Goal: Task Accomplishment & Management: Manage account settings

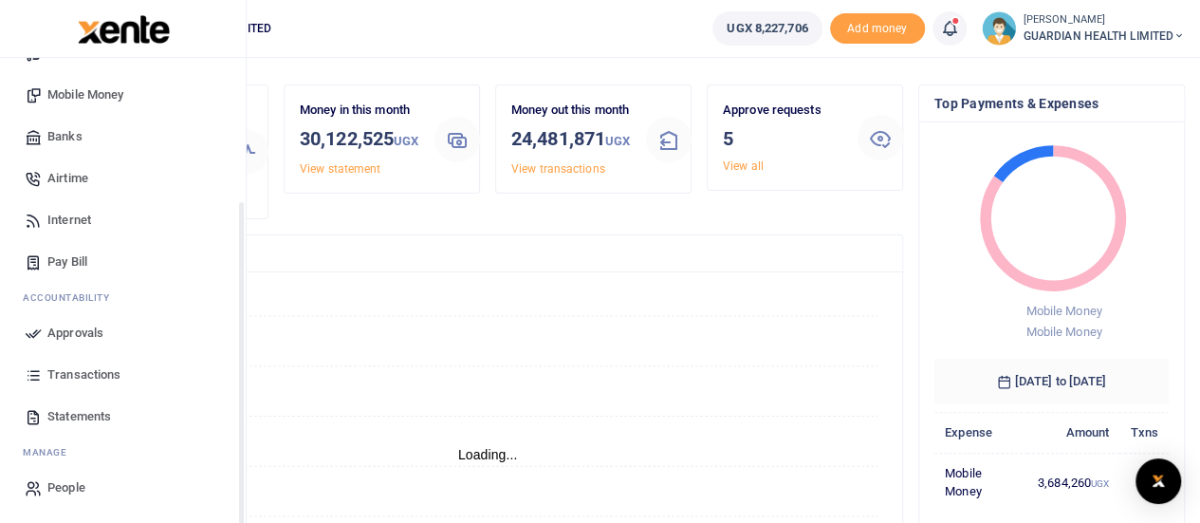
scroll to position [44, 0]
click at [84, 329] on span "Approvals" at bounding box center [75, 333] width 56 height 19
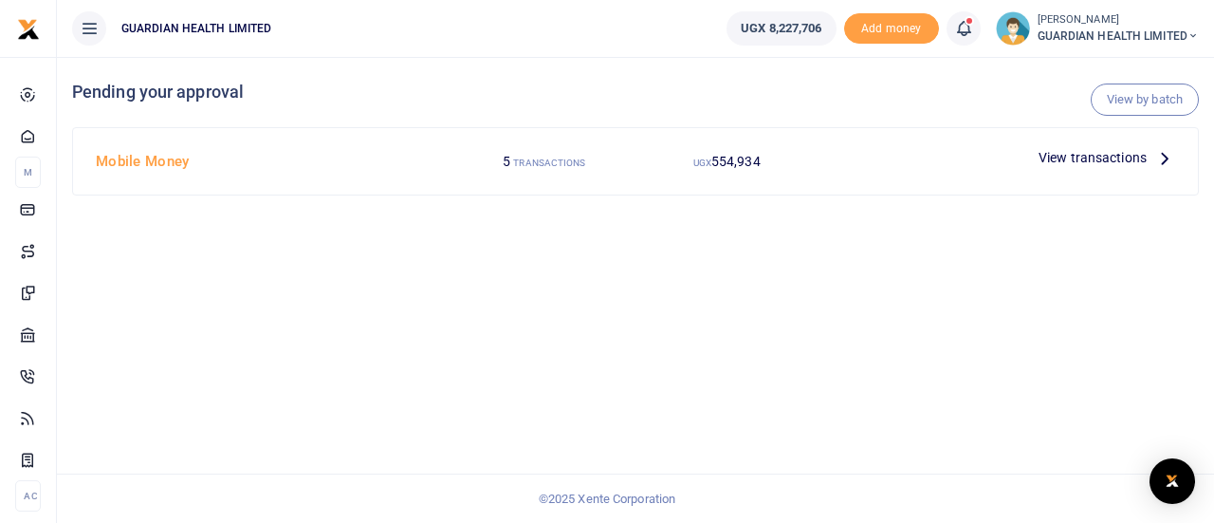
click at [1082, 161] on span "View transactions" at bounding box center [1093, 157] width 108 height 21
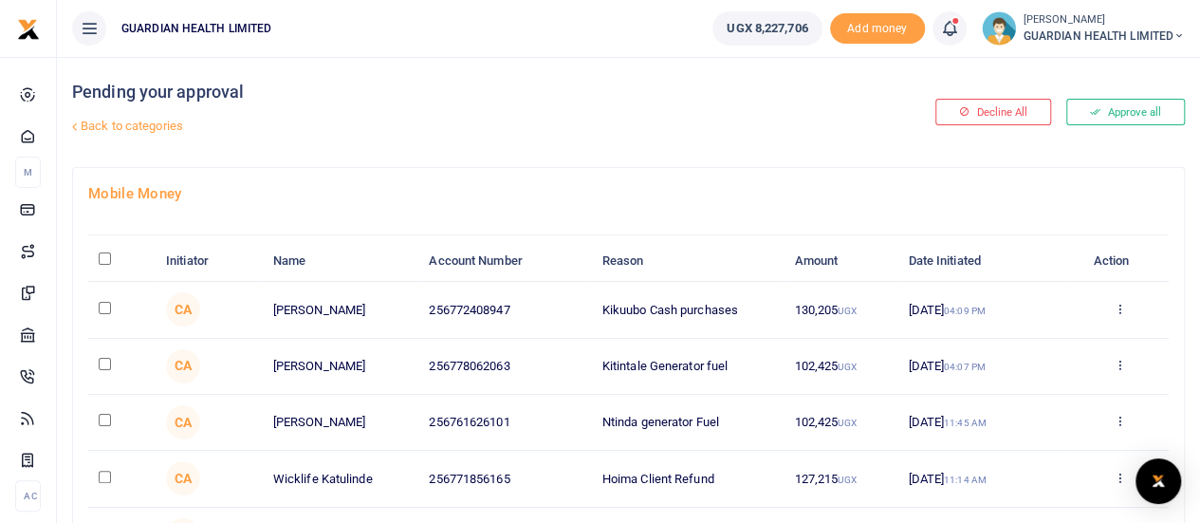
click at [102, 261] on input "\a \a : activate to sort column descending" at bounding box center [105, 258] width 12 height 12
checkbox input "true"
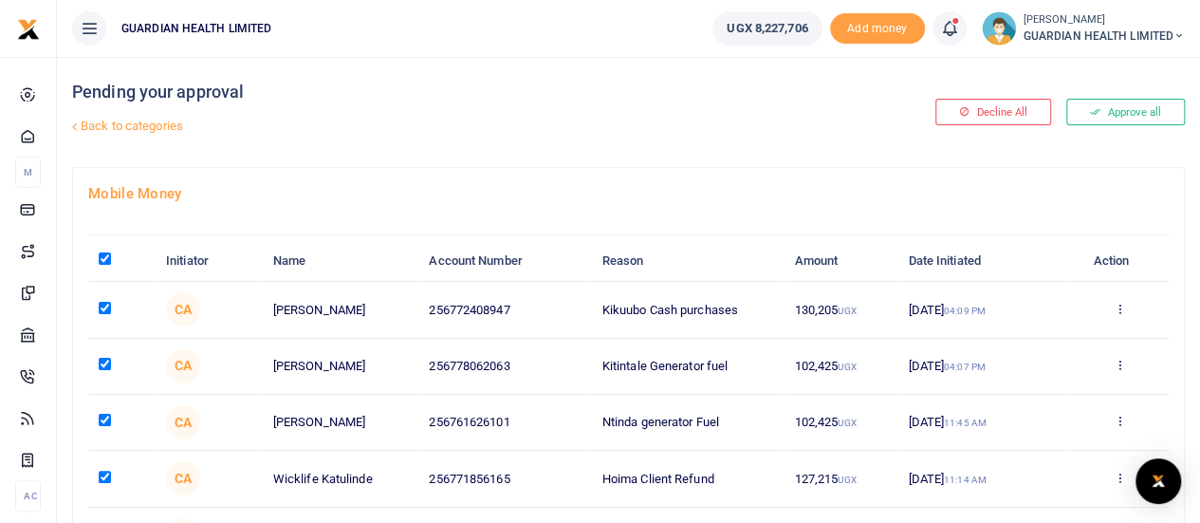
checkbox input "true"
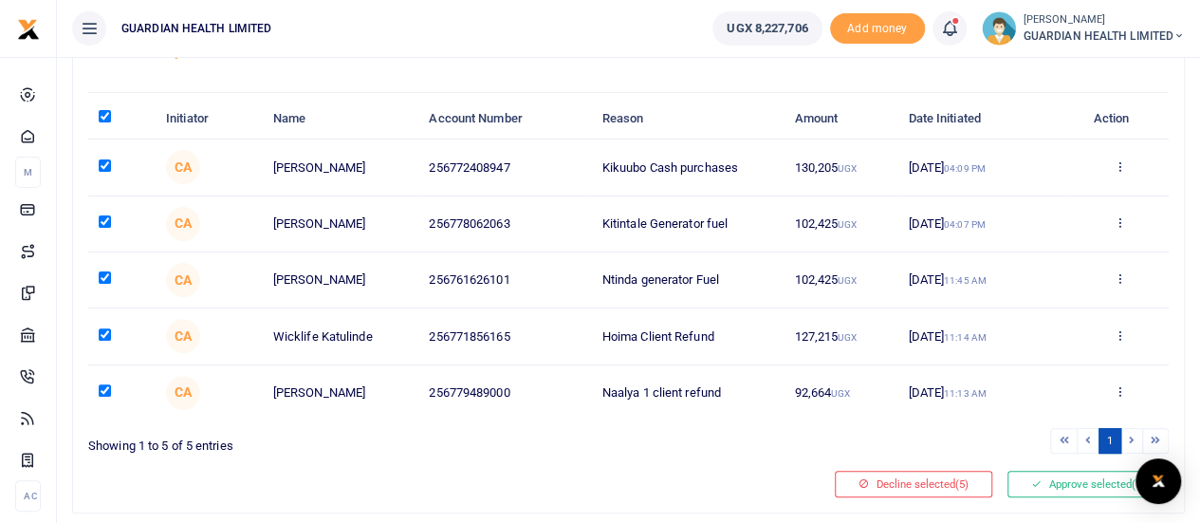
scroll to position [135, 0]
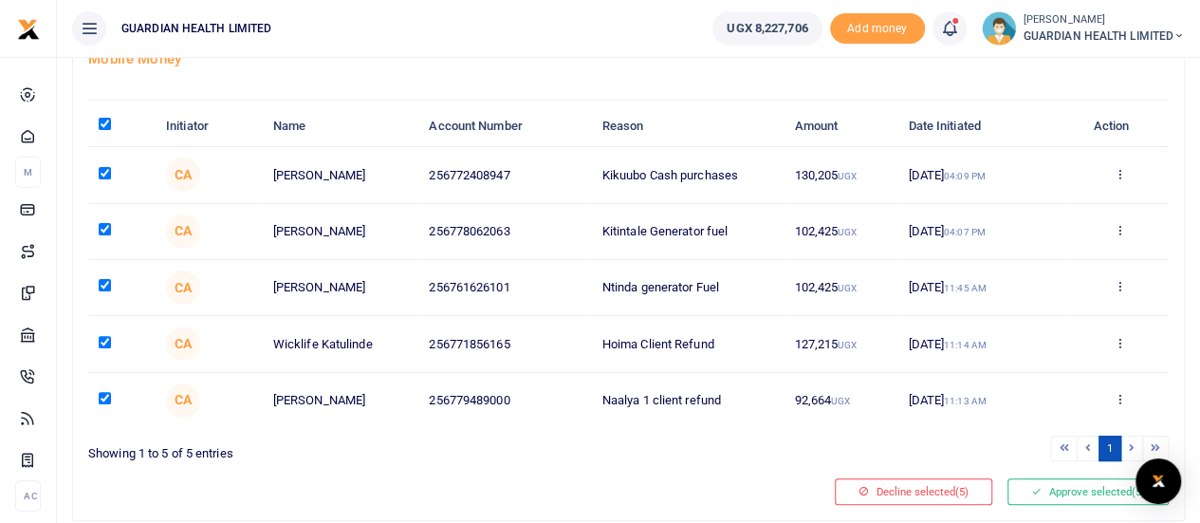
click at [106, 225] on input "checkbox" at bounding box center [105, 229] width 12 height 12
checkbox input "false"
click at [104, 170] on input "checkbox" at bounding box center [105, 173] width 12 height 12
checkbox input "false"
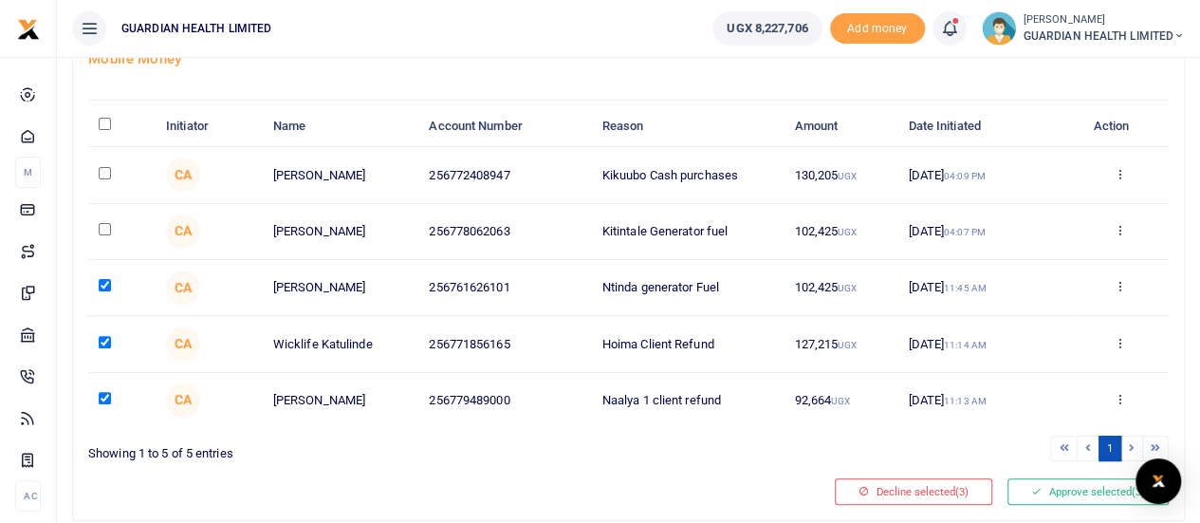
click at [100, 287] on input "checkbox" at bounding box center [105, 285] width 12 height 12
checkbox input "false"
click at [104, 336] on input "checkbox" at bounding box center [105, 342] width 12 height 12
checkbox input "false"
click at [102, 401] on td at bounding box center [121, 400] width 67 height 55
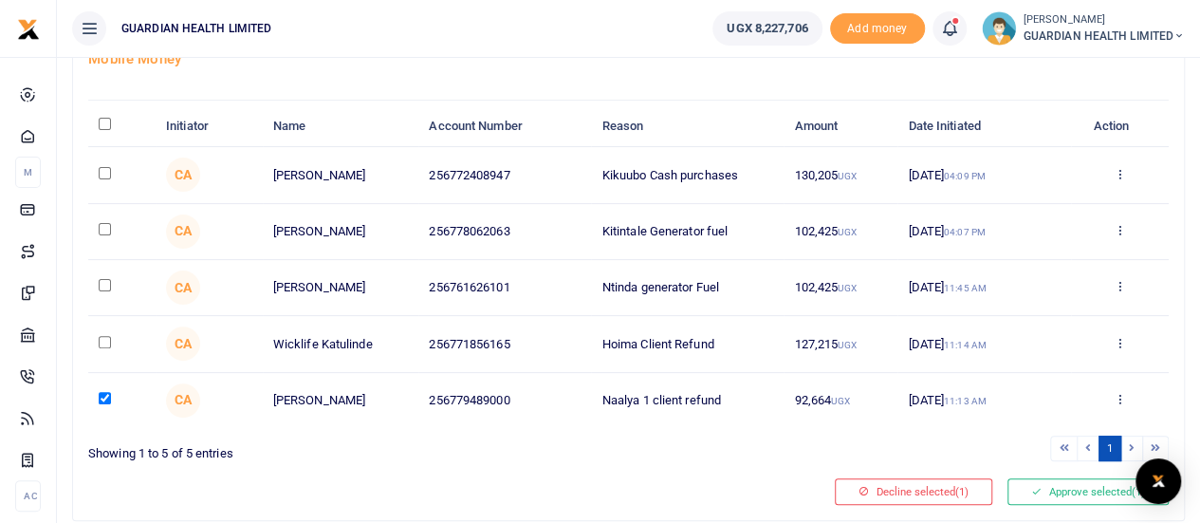
click at [105, 395] on input "checkbox" at bounding box center [105, 398] width 12 height 12
checkbox input "false"
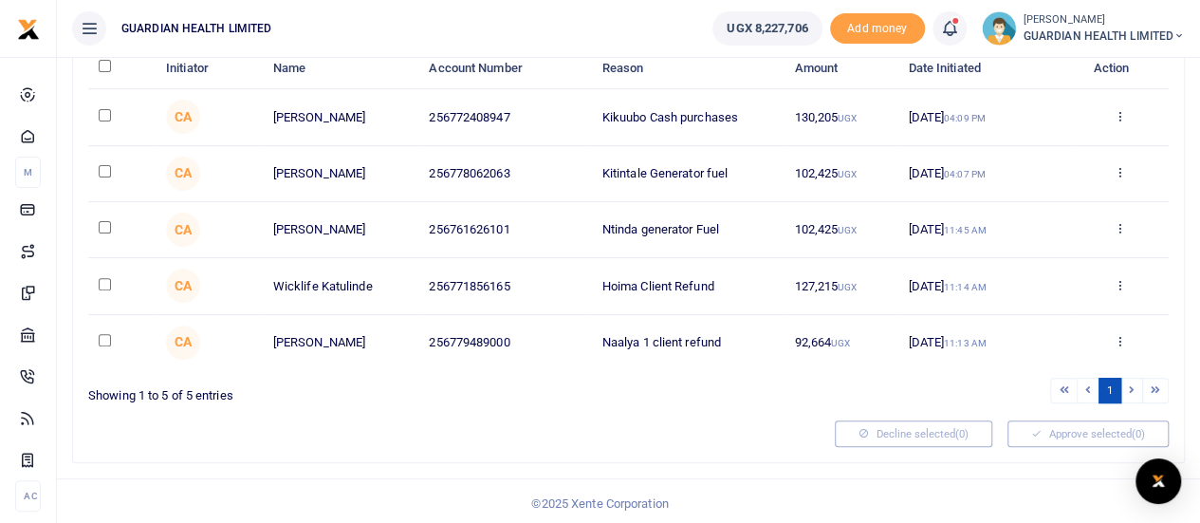
scroll to position [0, 0]
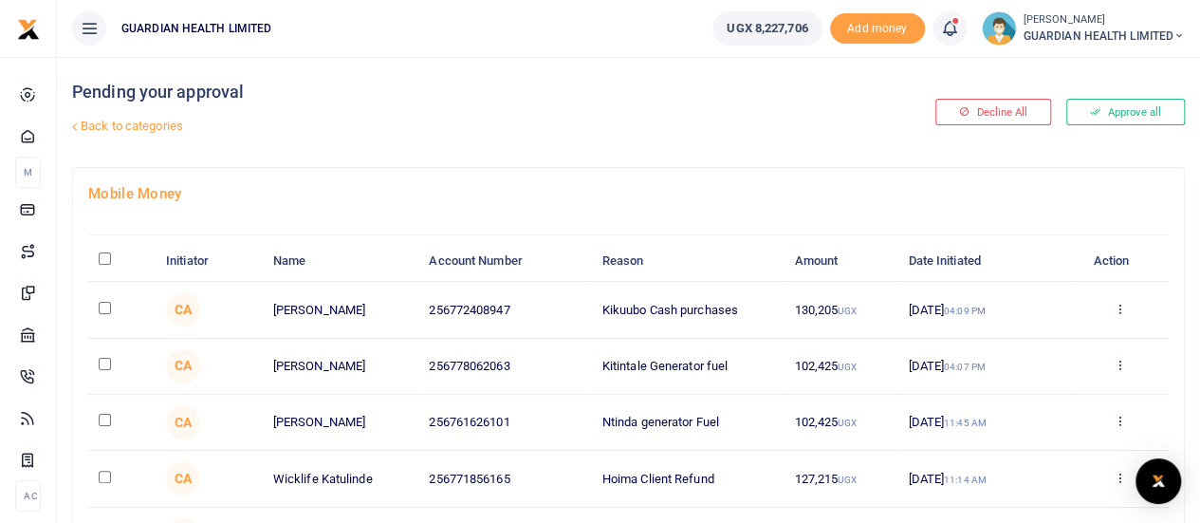
click at [1167, 28] on span "GUARDIAN HEALTH LIMITED" at bounding box center [1104, 36] width 161 height 17
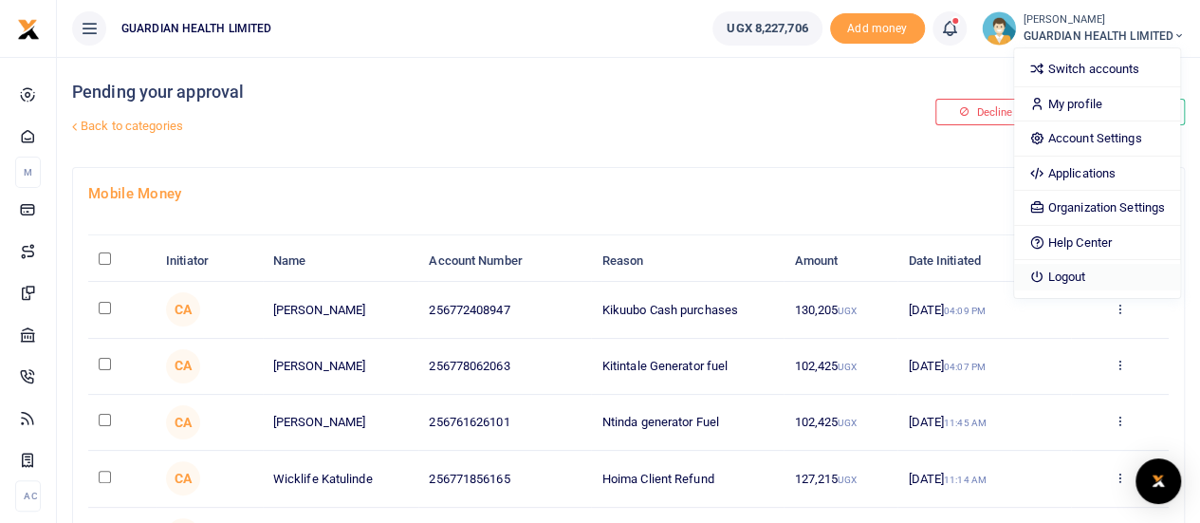
click at [1068, 274] on link "Logout" at bounding box center [1097, 277] width 166 height 27
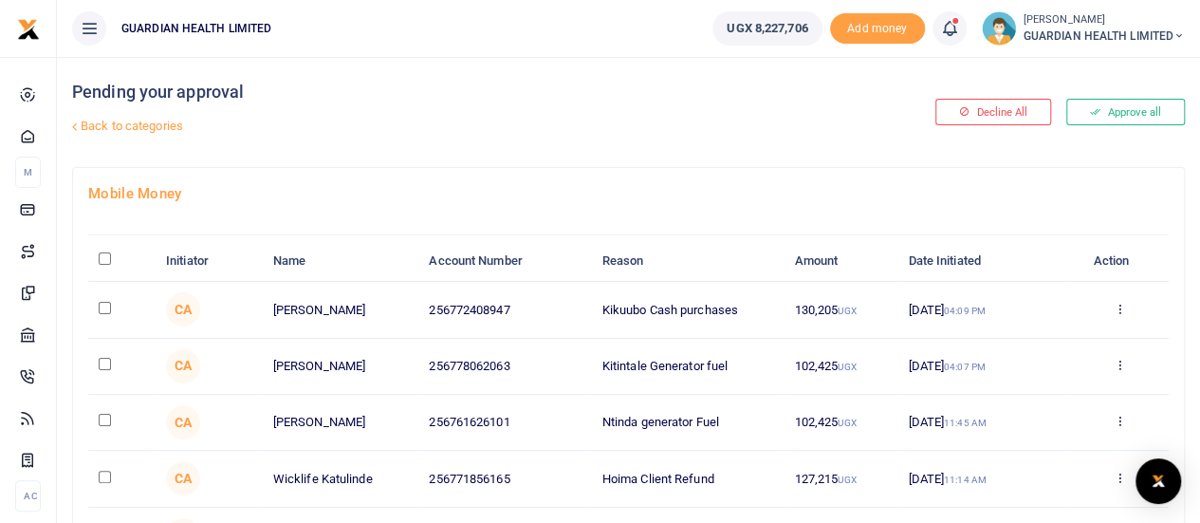
click at [1171, 28] on span "GUARDIAN HEALTH LIMITED" at bounding box center [1104, 36] width 161 height 17
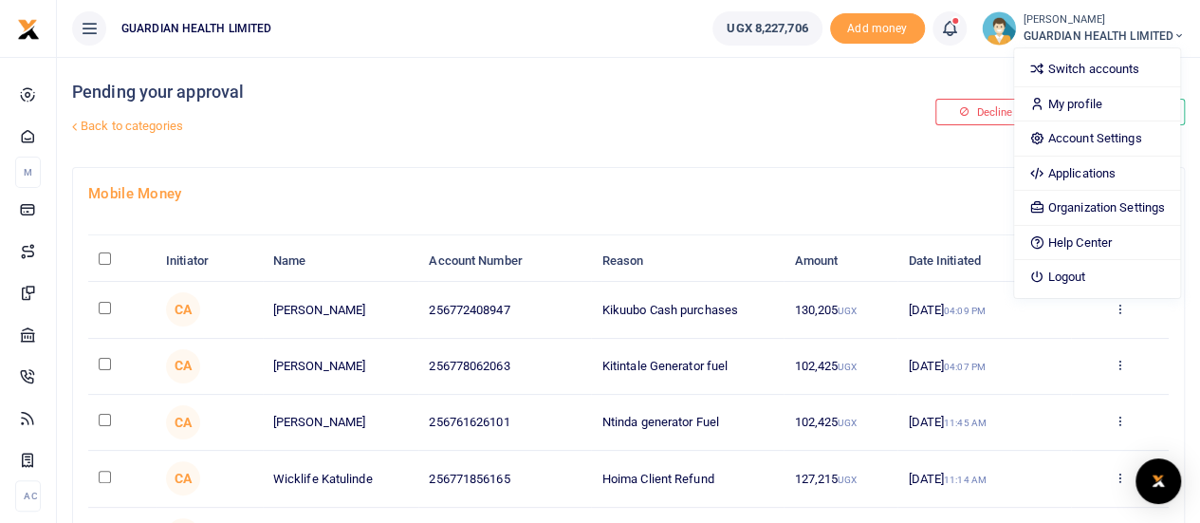
click at [781, 147] on div "Pending your approval Back to categories" at bounding box center [440, 112] width 737 height 110
